Goal: Navigation & Orientation: Find specific page/section

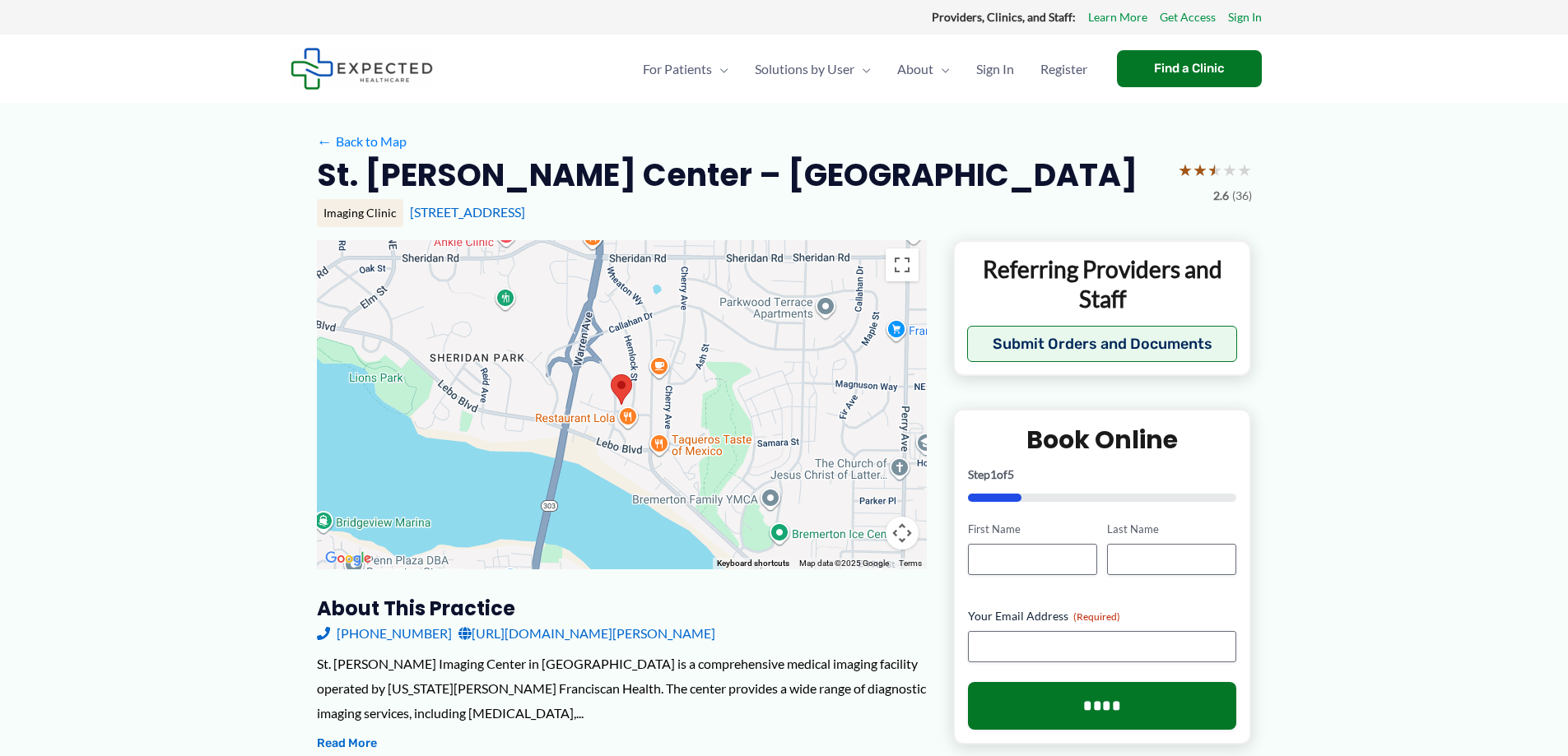
click at [622, 383] on img at bounding box center [622, 389] width 34 height 44
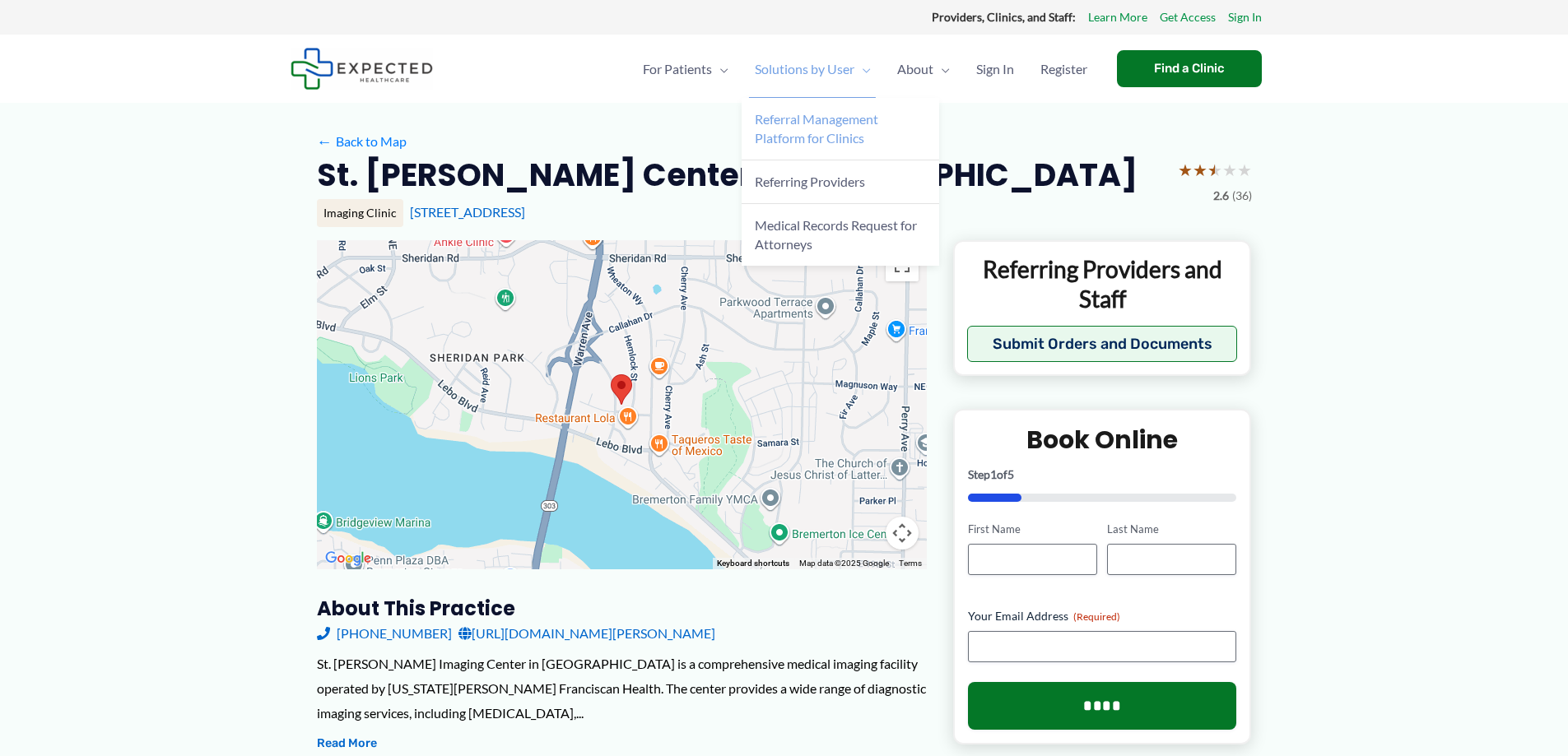
click at [795, 130] on span "Referral Management Platform for Clinics" at bounding box center [817, 128] width 123 height 34
